Goal: Navigation & Orientation: Find specific page/section

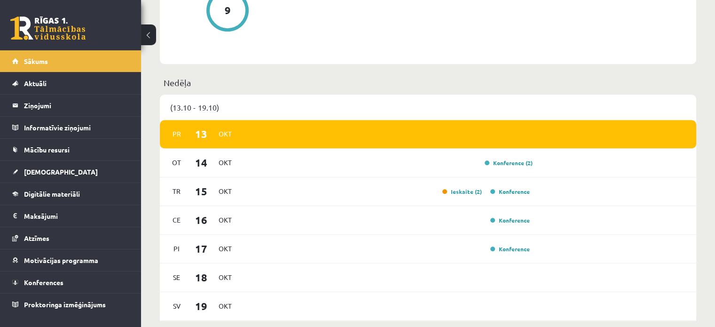
scroll to position [520, 0]
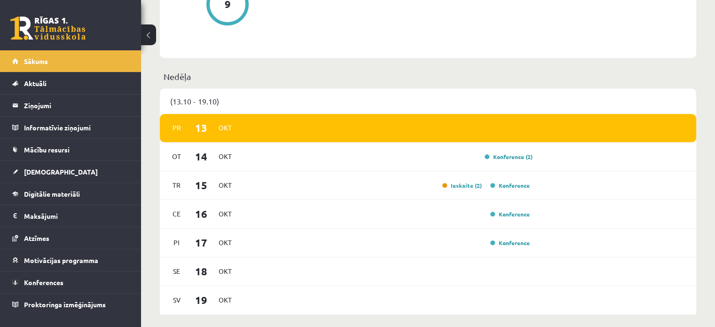
click at [714, 325] on div "[PERSON_NAME], Gatis! Laipni lūgts savā Rīgas 1. Tālmācības vidusskolas skolnie…" at bounding box center [428, 259] width 574 height 1486
click at [35, 82] on span "Aktuāli" at bounding box center [35, 83] width 23 height 8
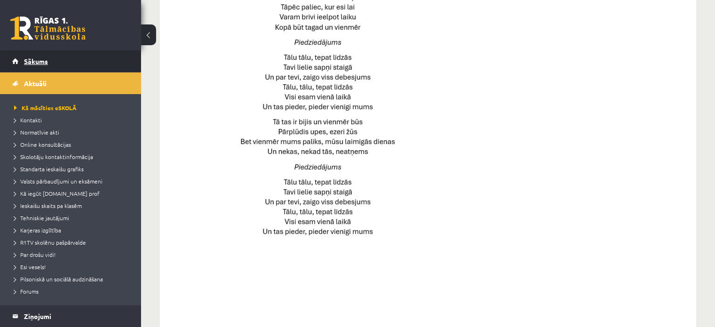
click at [35, 58] on span "Sākums" at bounding box center [36, 61] width 24 height 8
